Goal: Task Accomplishment & Management: Use online tool/utility

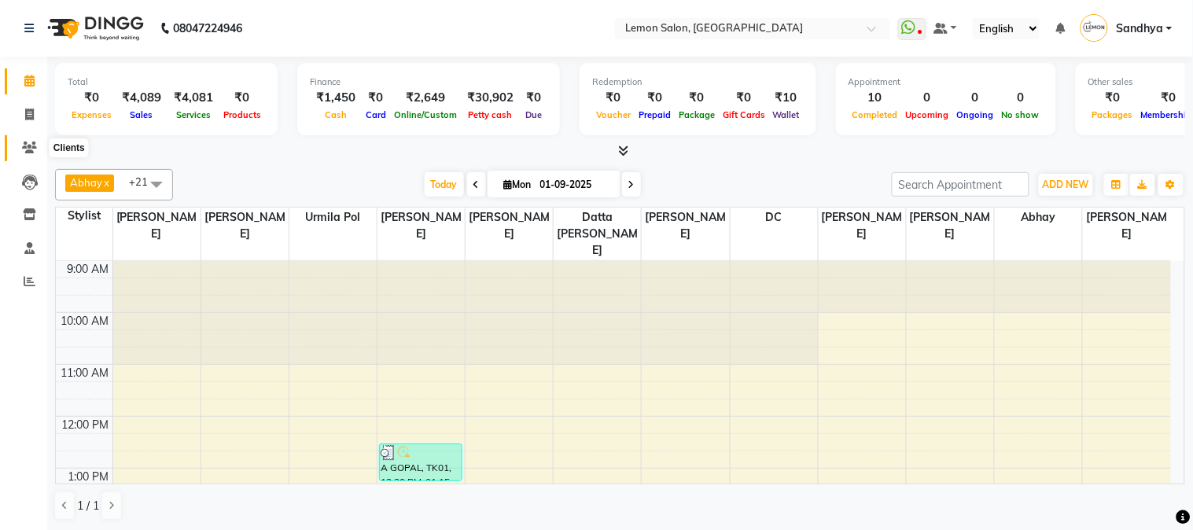
click at [36, 151] on span at bounding box center [30, 148] width 28 height 18
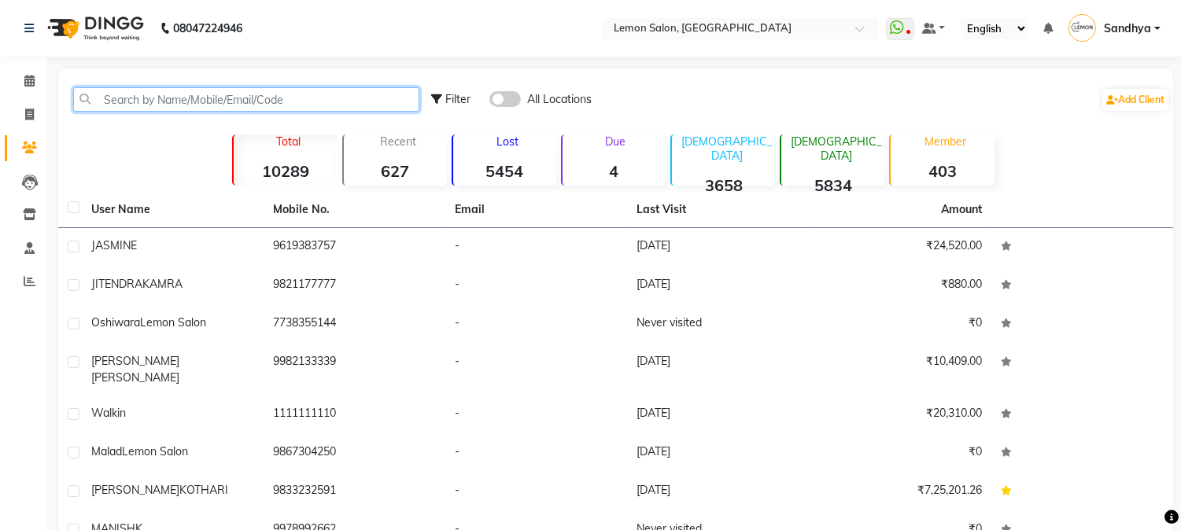
click at [152, 95] on input "text" at bounding box center [246, 99] width 346 height 24
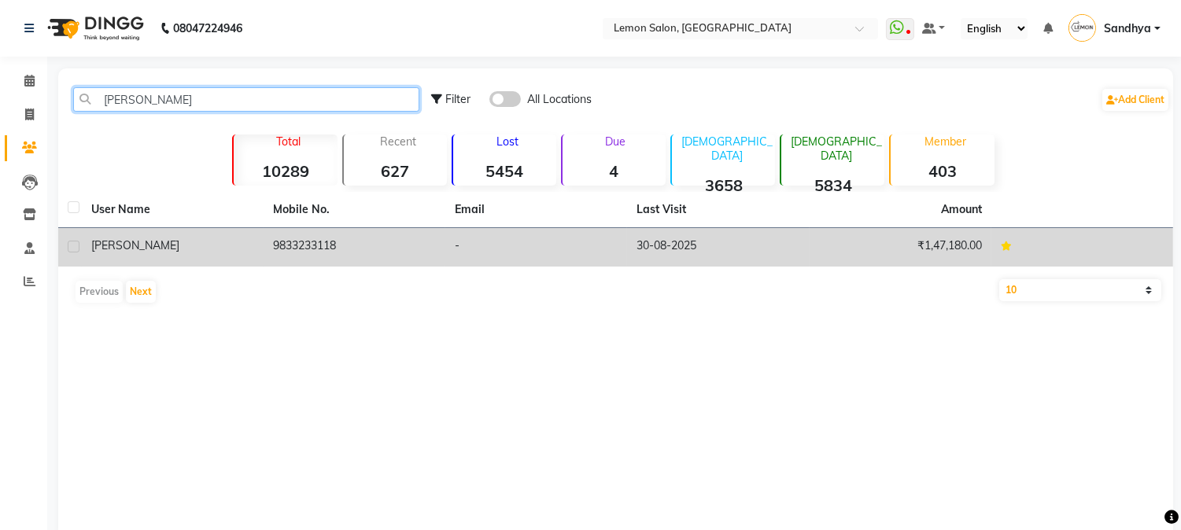
type input "[PERSON_NAME]"
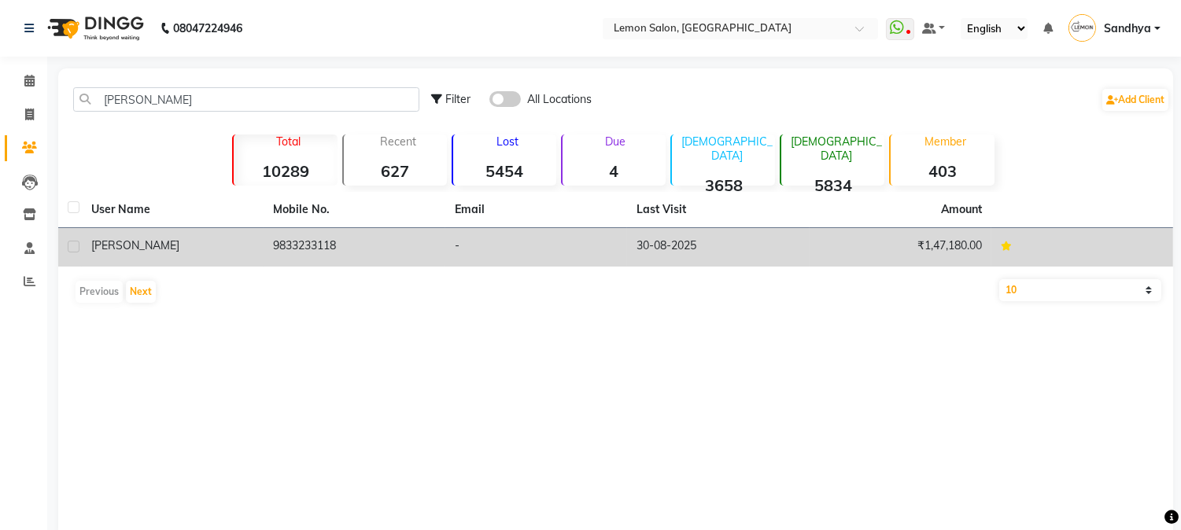
click at [334, 256] on td "9833233118" at bounding box center [355, 247] width 182 height 39
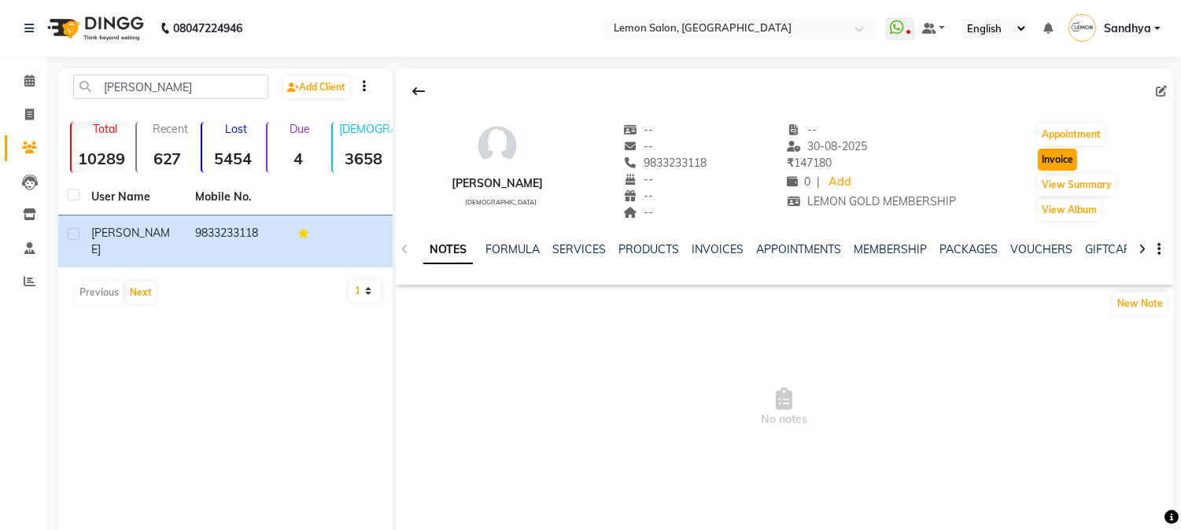
click at [1059, 153] on button "Invoice" at bounding box center [1057, 160] width 39 height 22
select select "565"
select select "service"
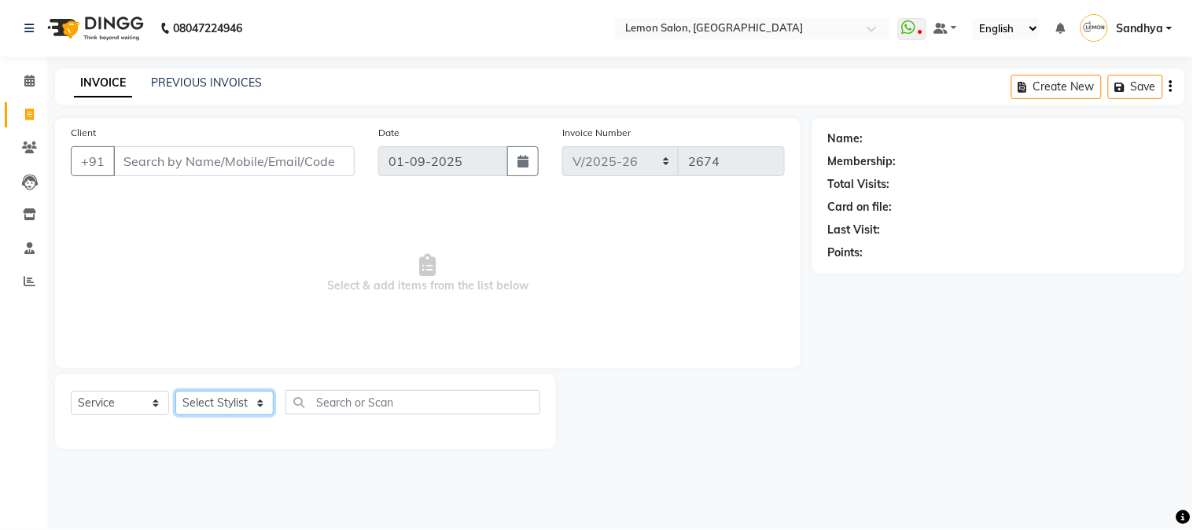
click at [234, 408] on select "Select Stylist" at bounding box center [224, 403] width 98 height 24
type input "9833233118"
select select "1: Object"
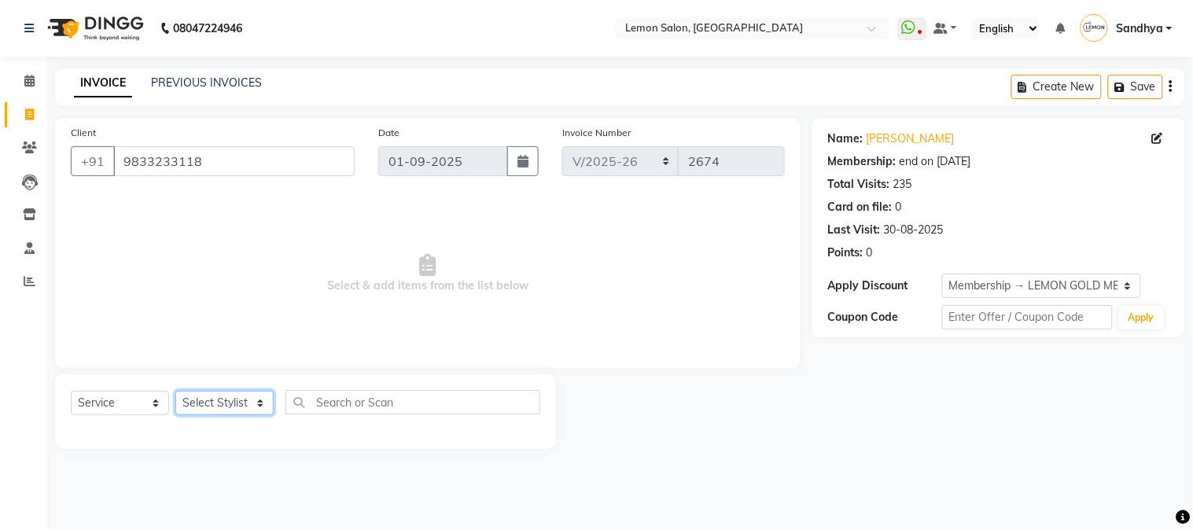
click at [240, 404] on select "Select Stylist [PERSON_NAME] [PERSON_NAME] Datta [PERSON_NAME] [PERSON_NAME] [P…" at bounding box center [224, 403] width 98 height 24
click at [175, 392] on select "Select Stylist [PERSON_NAME] [PERSON_NAME] Datta [PERSON_NAME] [PERSON_NAME] [P…" at bounding box center [224, 403] width 98 height 24
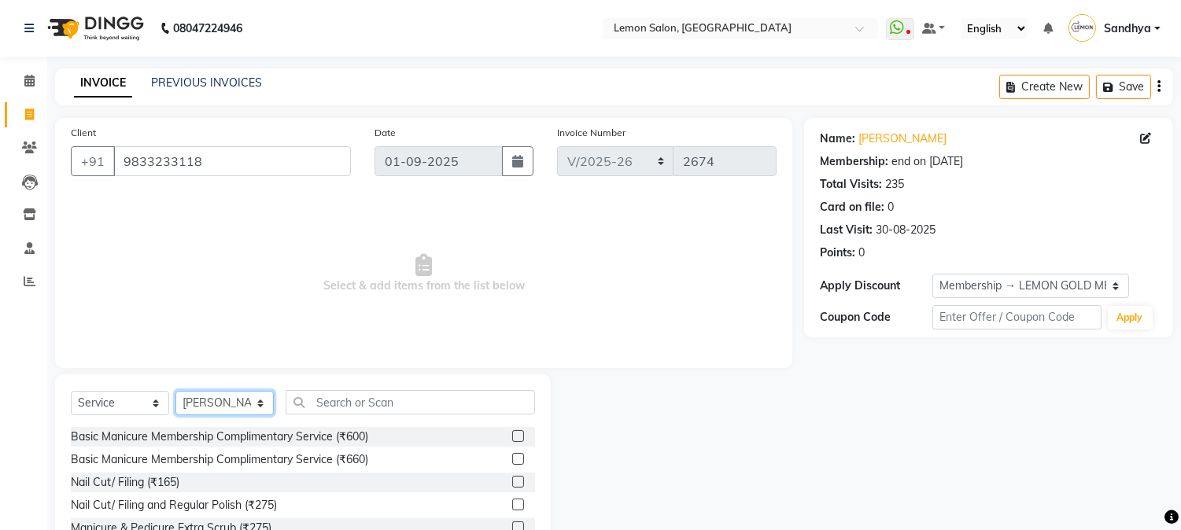
click at [248, 407] on select "Select Stylist [PERSON_NAME] [PERSON_NAME] Datta [PERSON_NAME] [PERSON_NAME] [P…" at bounding box center [224, 403] width 98 height 24
select select "61677"
click at [175, 392] on select "Select Stylist [PERSON_NAME] [PERSON_NAME] Datta [PERSON_NAME] [PERSON_NAME] [P…" at bounding box center [224, 403] width 98 height 24
click at [352, 414] on input "text" at bounding box center [410, 402] width 249 height 24
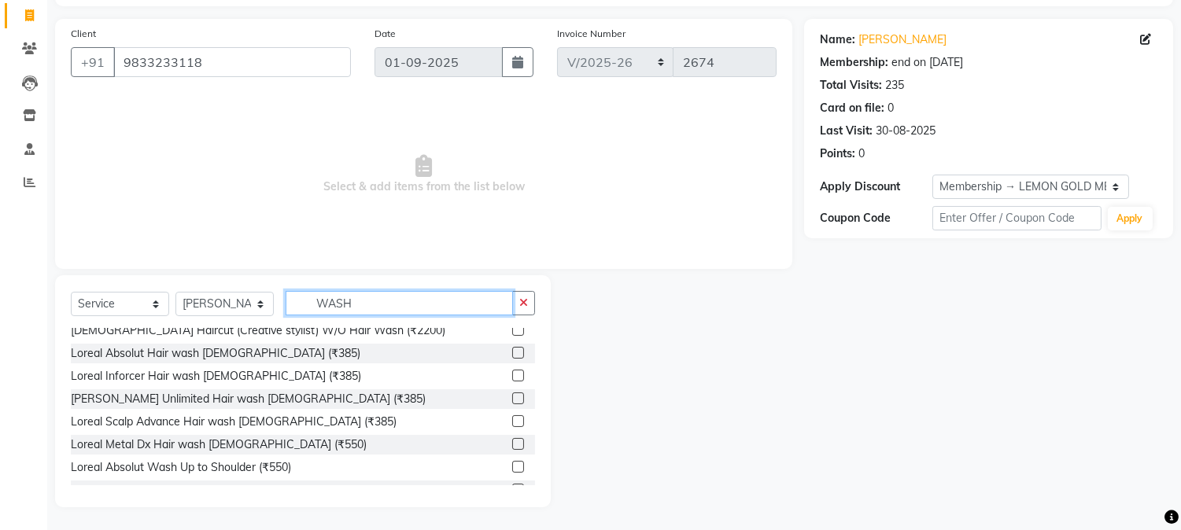
scroll to position [384, 0]
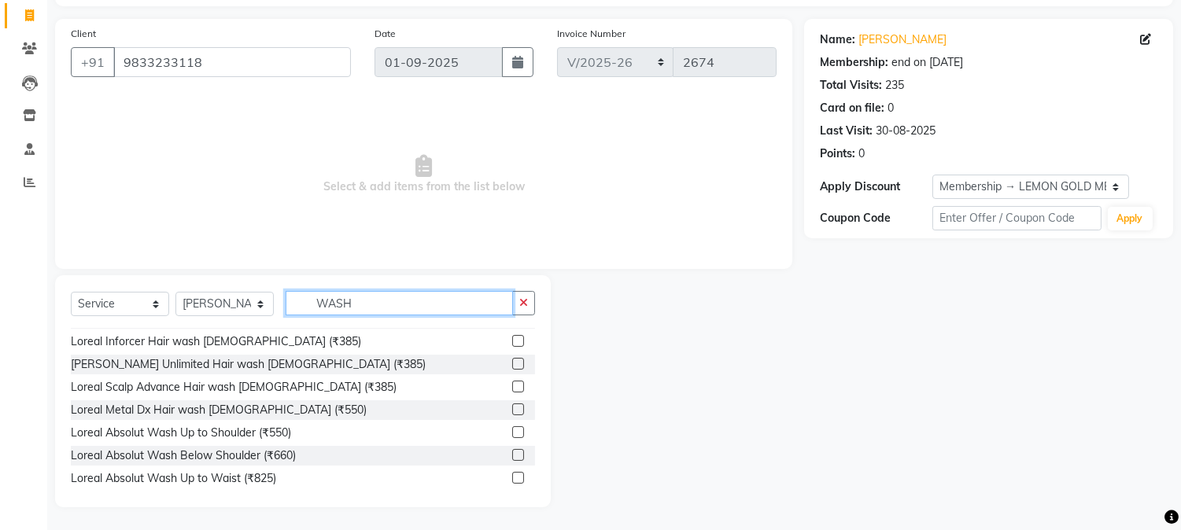
type input "WASH"
click at [512, 456] on label at bounding box center [518, 455] width 12 height 12
click at [512, 456] on input "checkbox" at bounding box center [517, 456] width 10 height 10
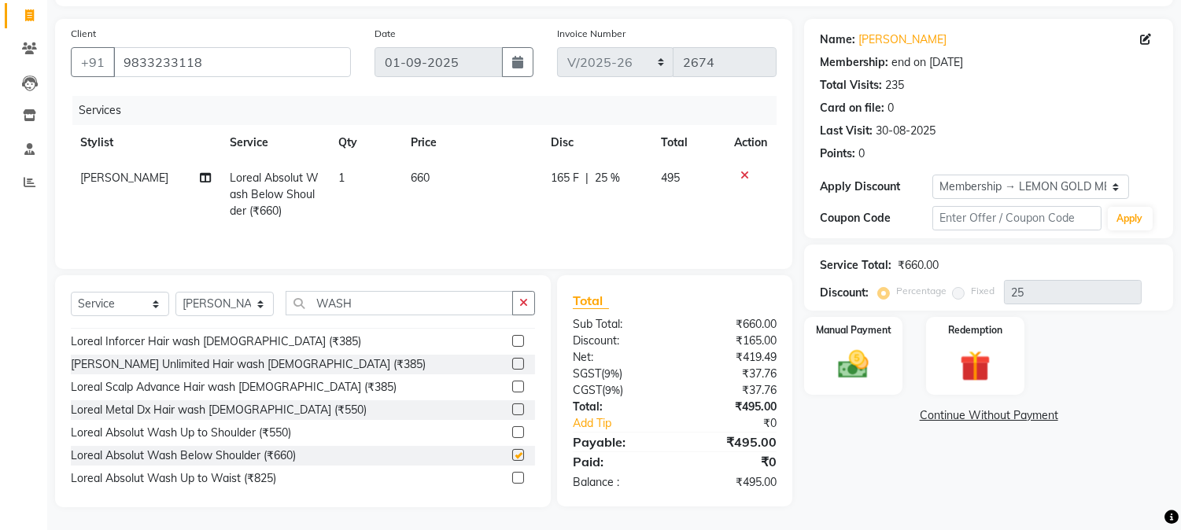
checkbox input "false"
click at [858, 378] on img at bounding box center [854, 365] width 52 height 37
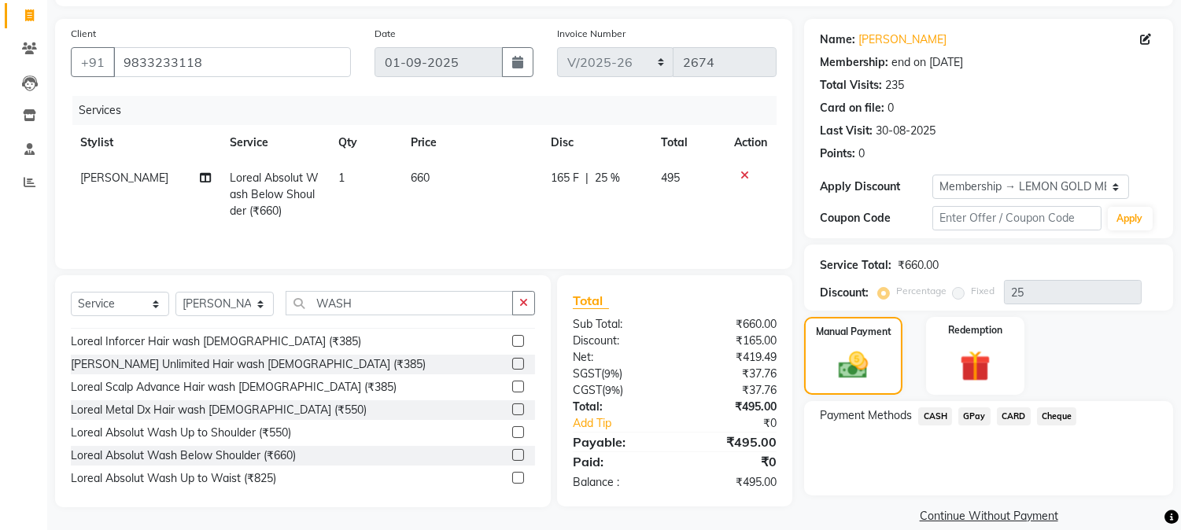
click at [973, 419] on span "GPay" at bounding box center [974, 417] width 32 height 18
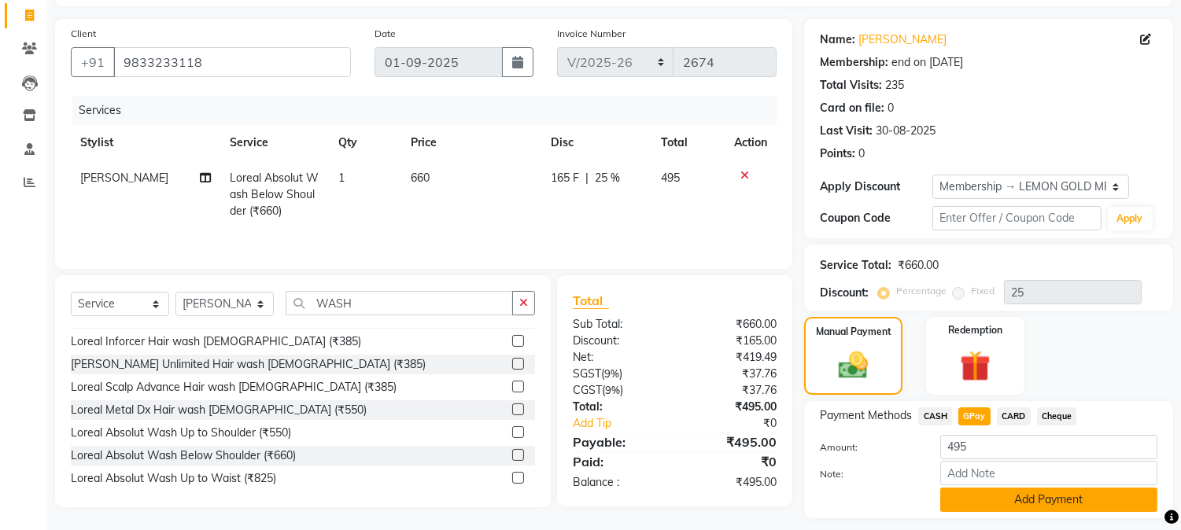
click at [972, 494] on button "Add Payment" at bounding box center [1048, 500] width 217 height 24
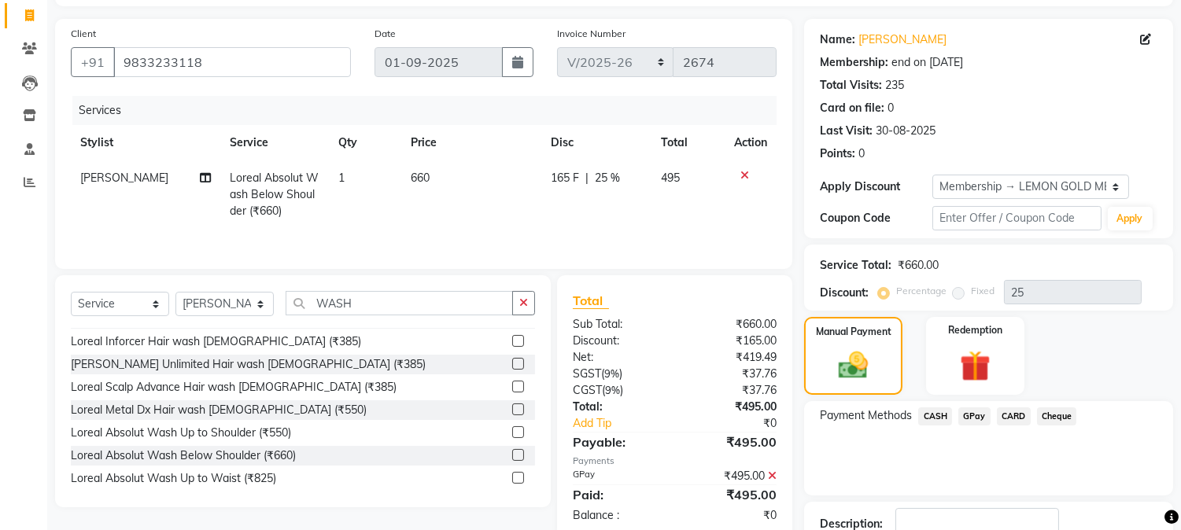
scroll to position [208, 0]
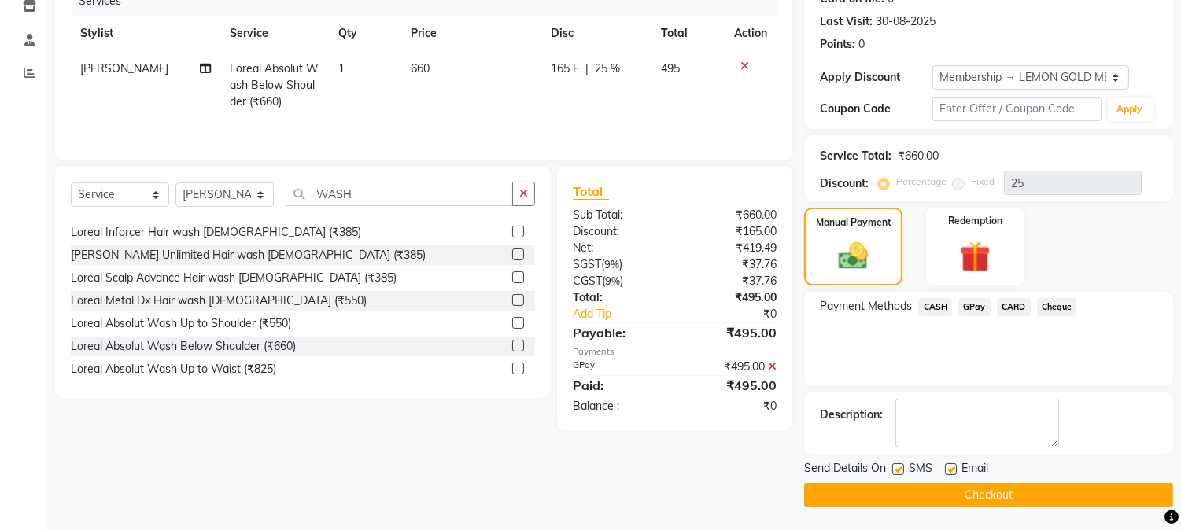
click at [893, 466] on label at bounding box center [898, 469] width 12 height 12
click at [893, 466] on input "checkbox" at bounding box center [897, 470] width 10 height 10
checkbox input "false"
click at [949, 468] on label at bounding box center [951, 469] width 12 height 12
click at [949, 468] on input "checkbox" at bounding box center [950, 470] width 10 height 10
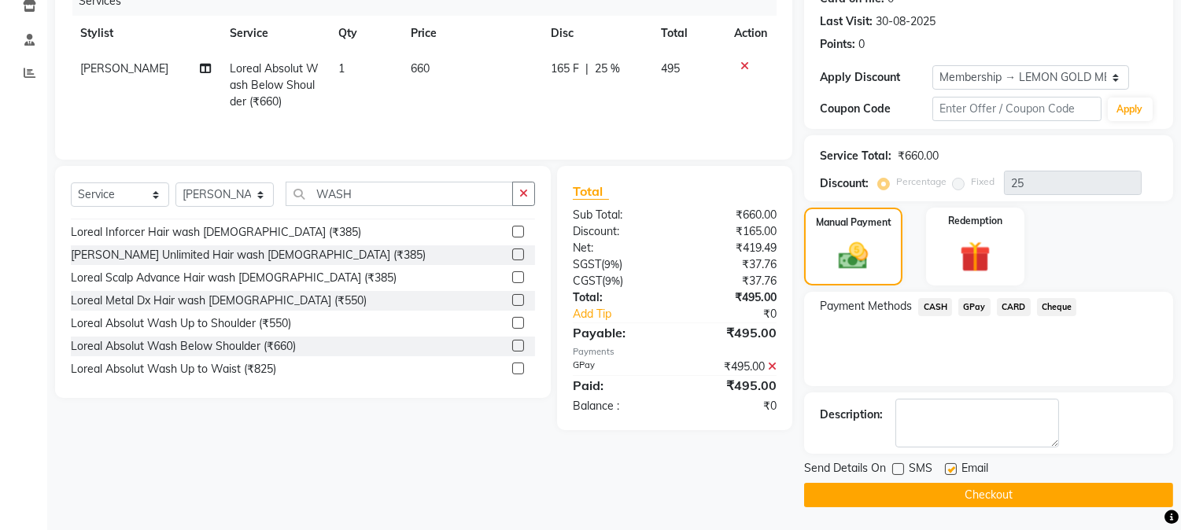
checkbox input "false"
click at [997, 492] on button "Checkout" at bounding box center [988, 495] width 369 height 24
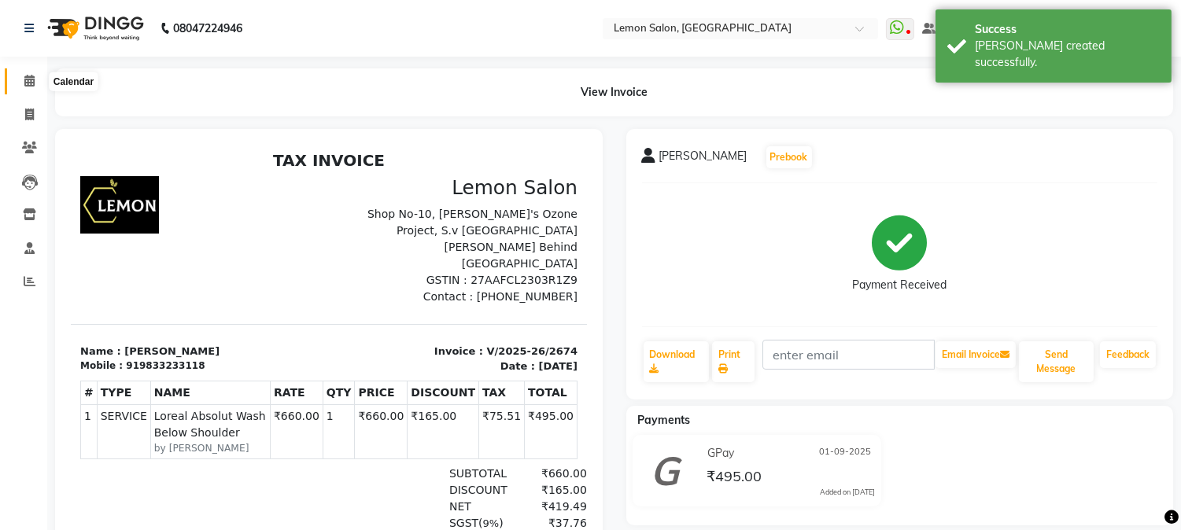
click at [24, 79] on icon at bounding box center [29, 81] width 10 height 12
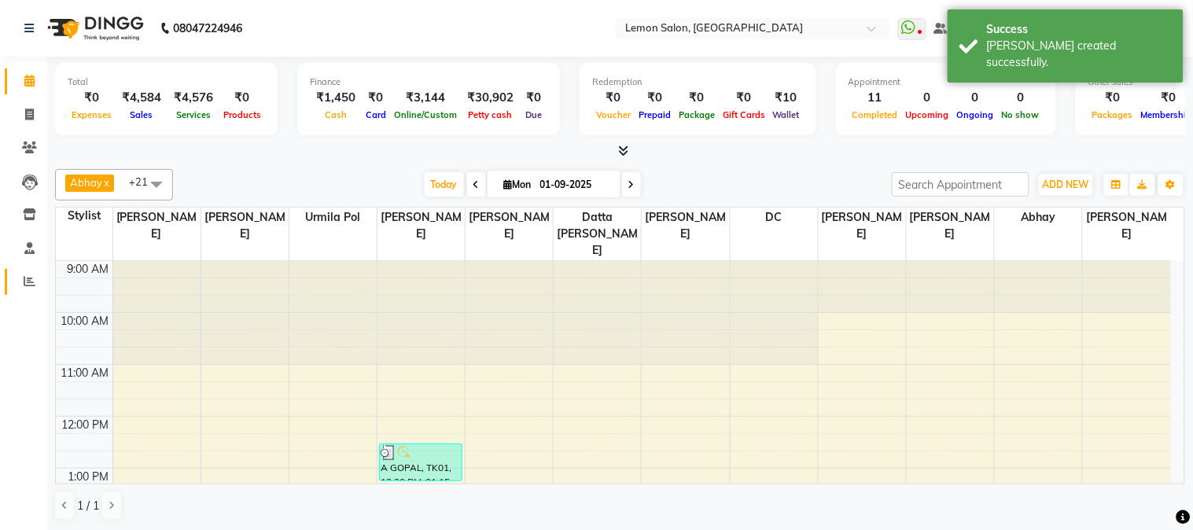
click at [22, 292] on link "Reports" at bounding box center [24, 282] width 38 height 26
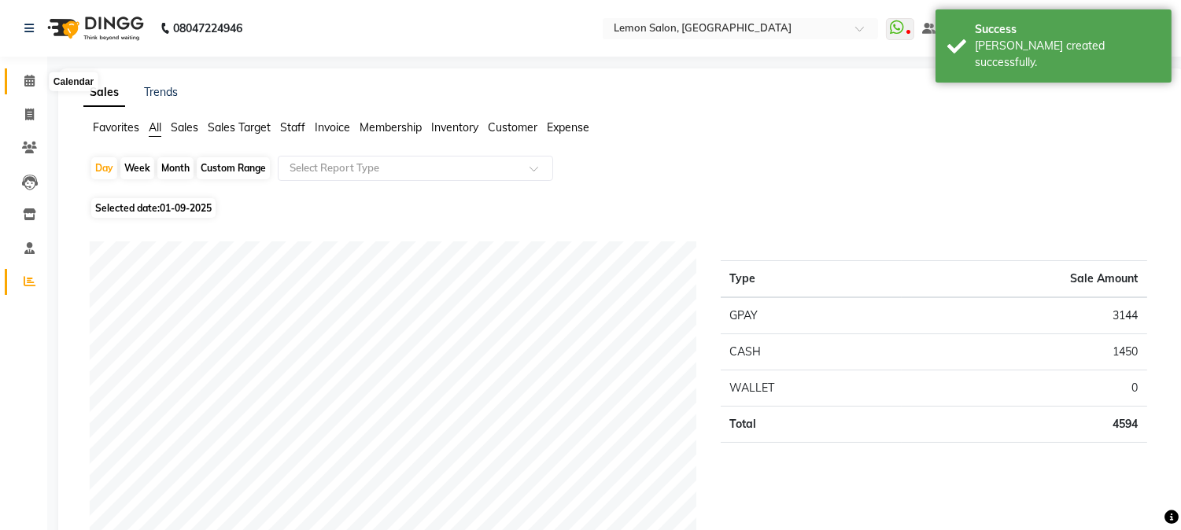
click at [25, 87] on icon at bounding box center [29, 81] width 10 height 12
